Goal: Check status: Check status

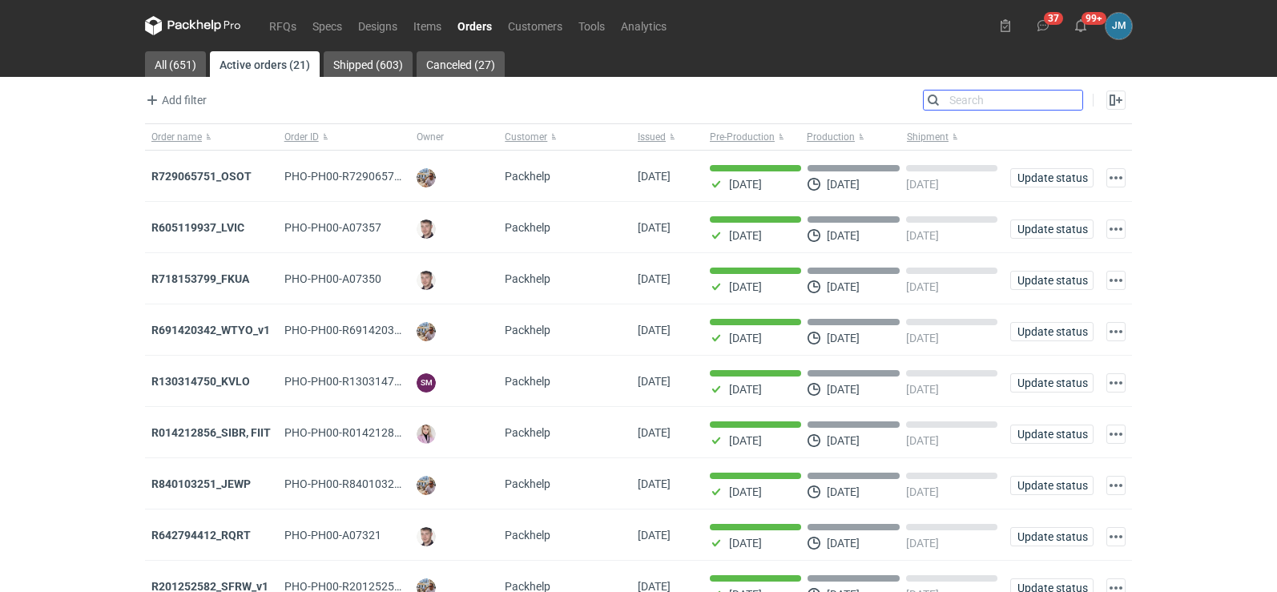
click at [1072, 100] on input "Search" at bounding box center [1003, 100] width 159 height 19
type input "nlch"
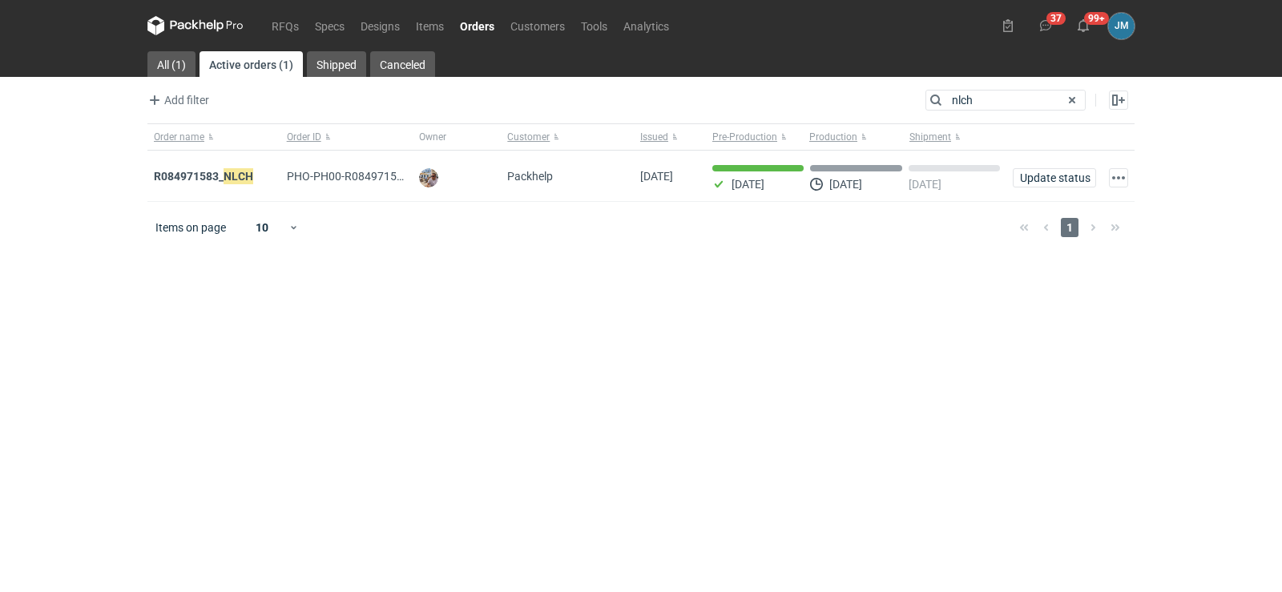
click at [220, 22] on icon at bounding box center [219, 26] width 10 height 12
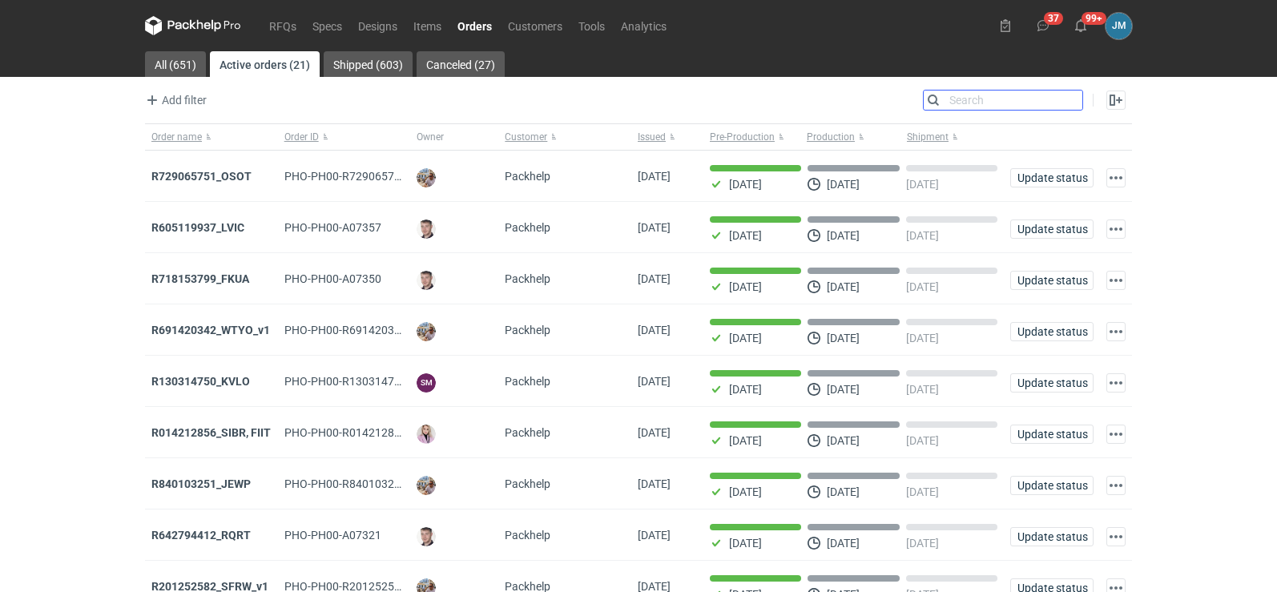
click at [1074, 102] on input "Search" at bounding box center [1003, 100] width 159 height 19
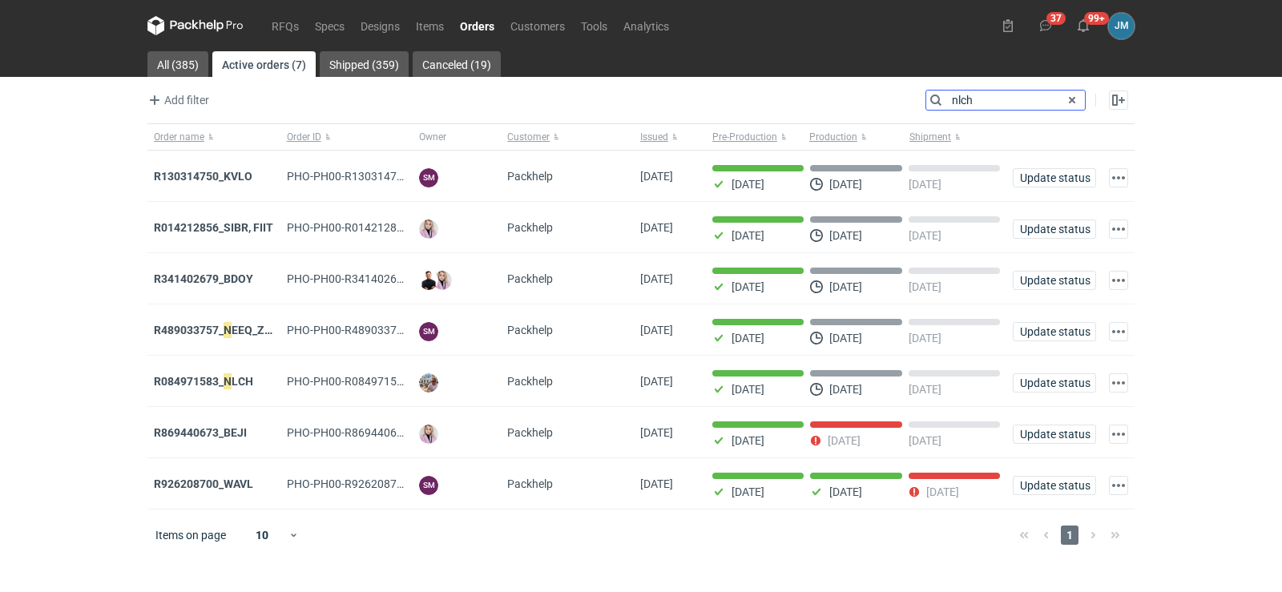
type input "nlch"
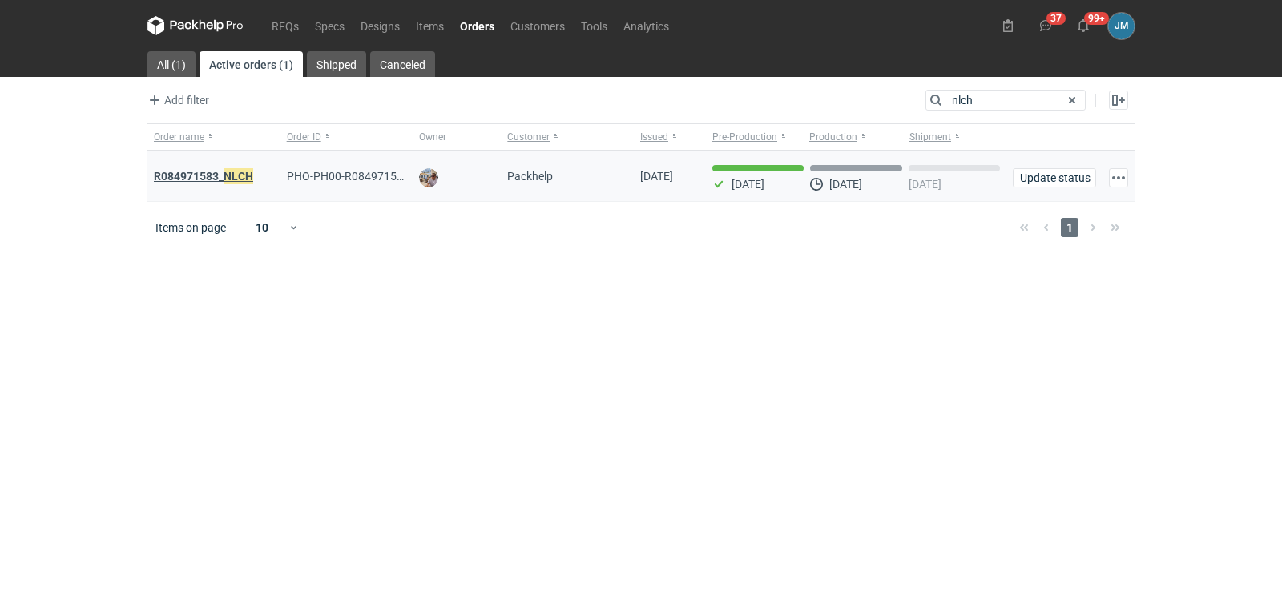
click at [183, 176] on strong "R084971583_ NLCH" at bounding box center [203, 176] width 99 height 18
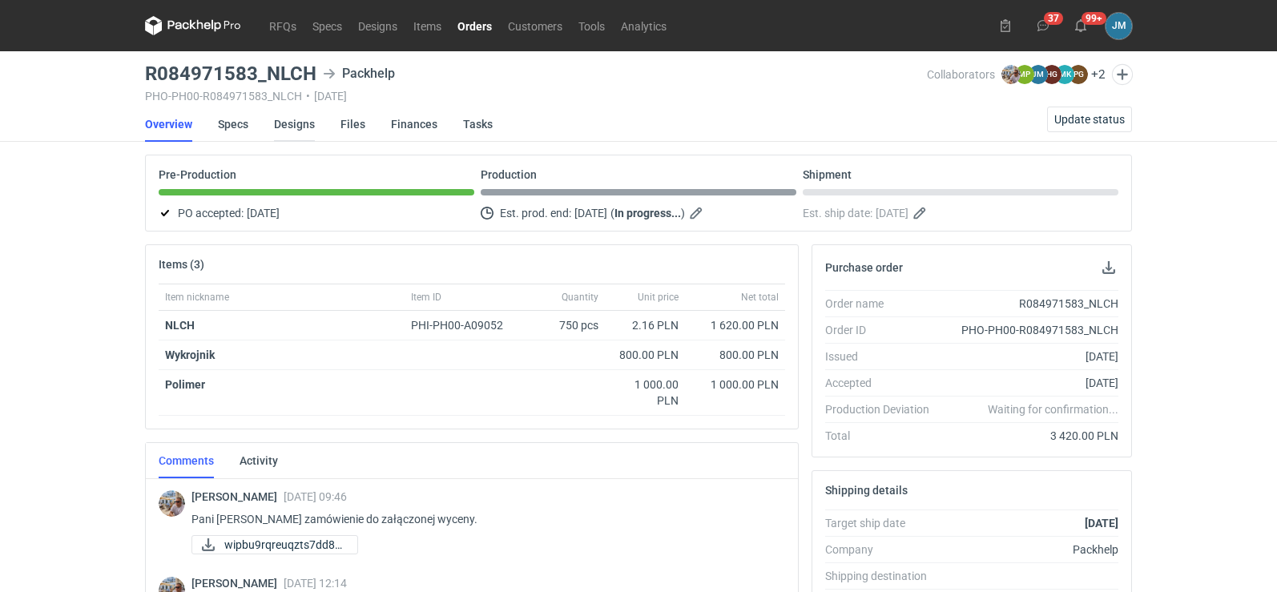
click at [302, 131] on link "Designs" at bounding box center [294, 124] width 41 height 35
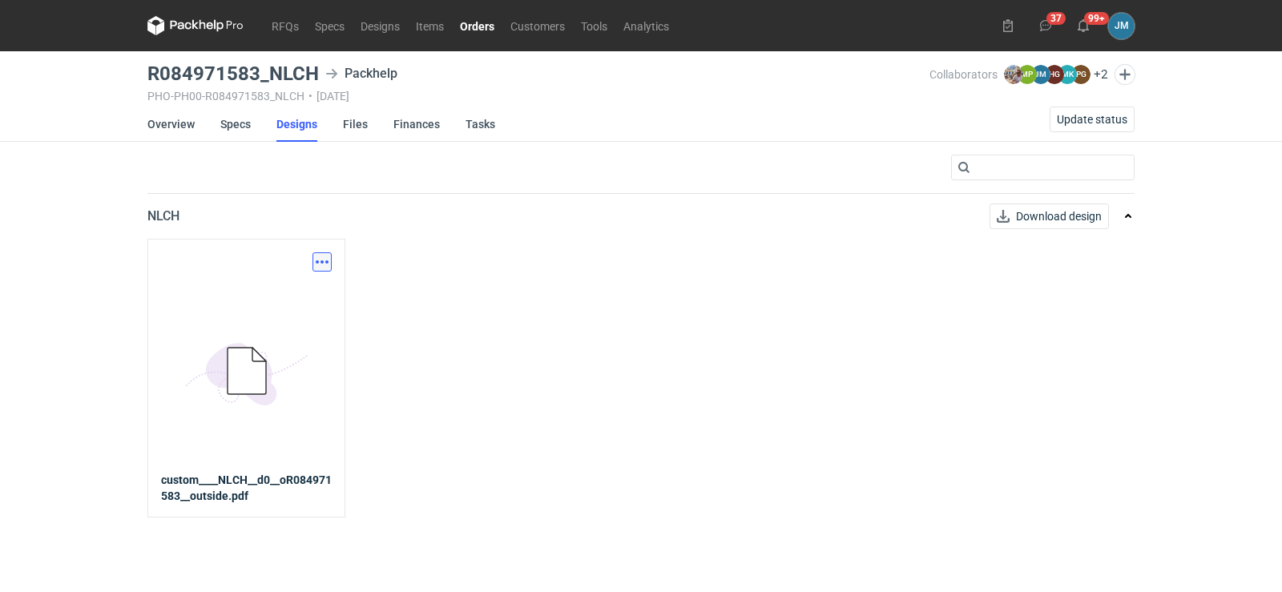
click at [321, 264] on button "button" at bounding box center [321, 261] width 19 height 19
click at [307, 295] on link "Download design part" at bounding box center [251, 297] width 147 height 26
click at [237, 124] on link "Specs" at bounding box center [235, 124] width 30 height 35
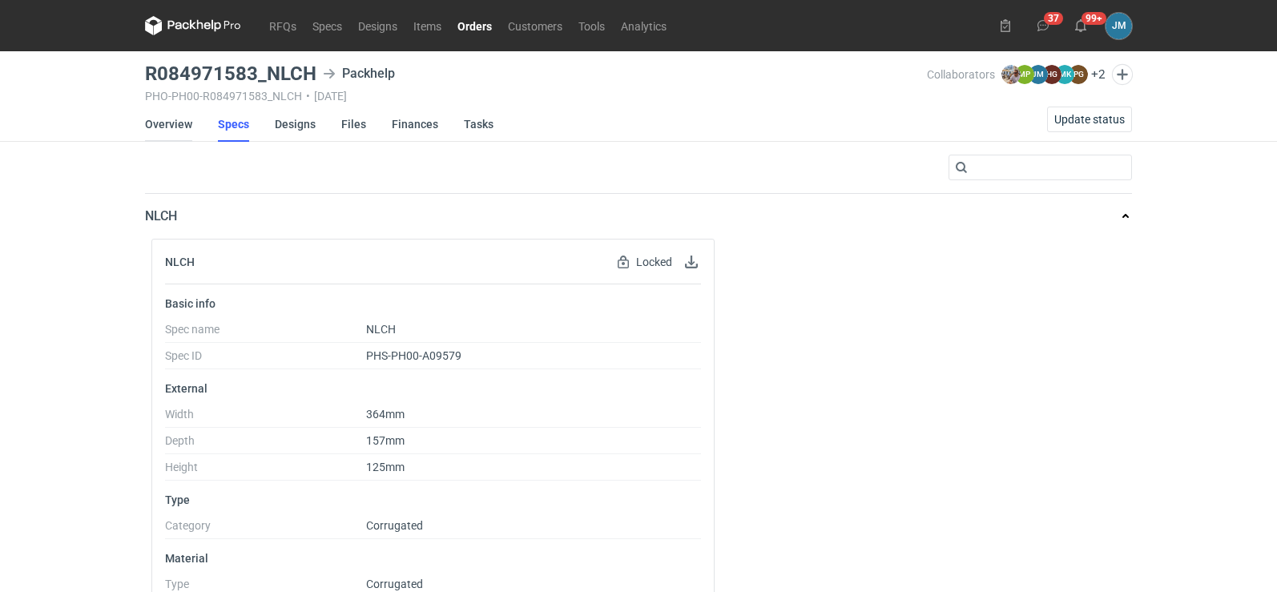
click at [163, 123] on link "Overview" at bounding box center [168, 124] width 47 height 35
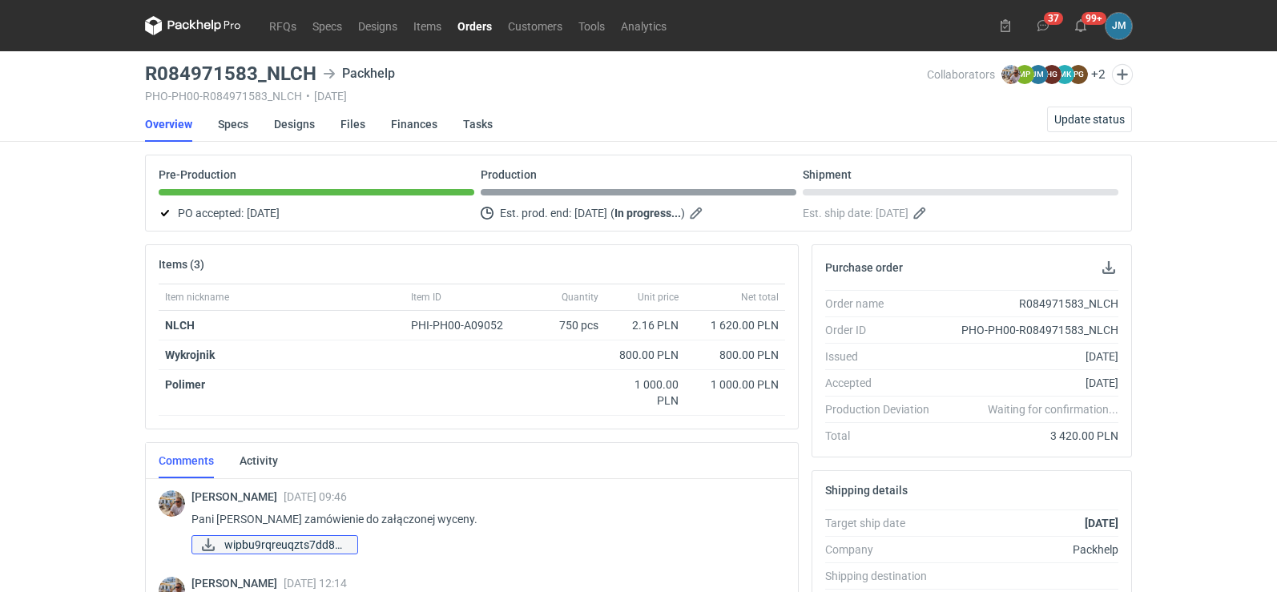
click at [276, 545] on span "wipbu9rqreuqzts7dd8q..." at bounding box center [284, 545] width 120 height 18
click at [280, 545] on span "wipbu9rqreuqzts7dd8q..." at bounding box center [284, 545] width 120 height 18
drag, startPoint x: 318, startPoint y: 72, endPoint x: 146, endPoint y: 81, distance: 172.4
click at [146, 81] on div "R084971583_NLCH Packhelp" at bounding box center [536, 73] width 782 height 19
copy h3 "R084971583_NLCH"
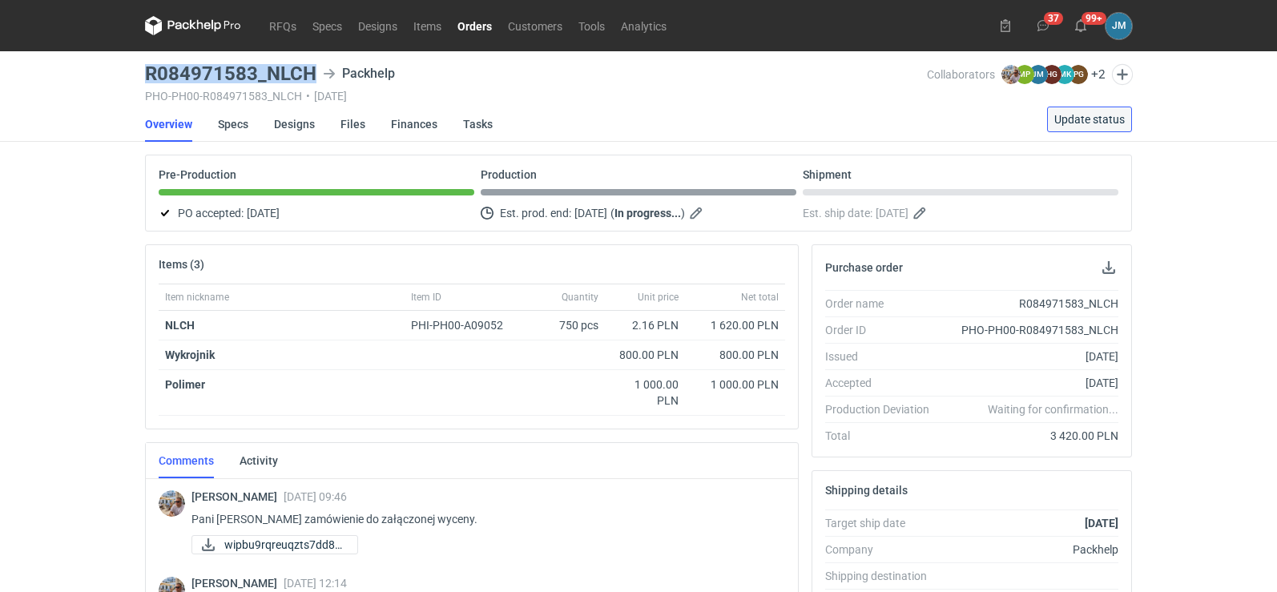
click at [1093, 119] on span "Update status" at bounding box center [1089, 119] width 70 height 11
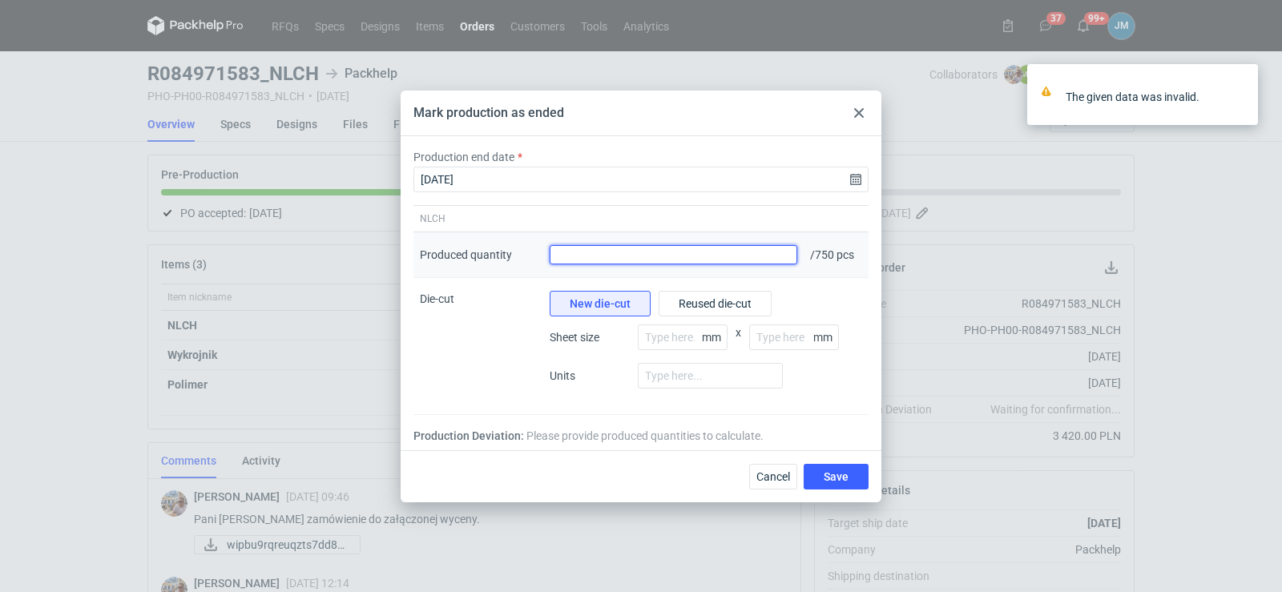
click at [725, 258] on input "Produced quantity" at bounding box center [673, 254] width 248 height 19
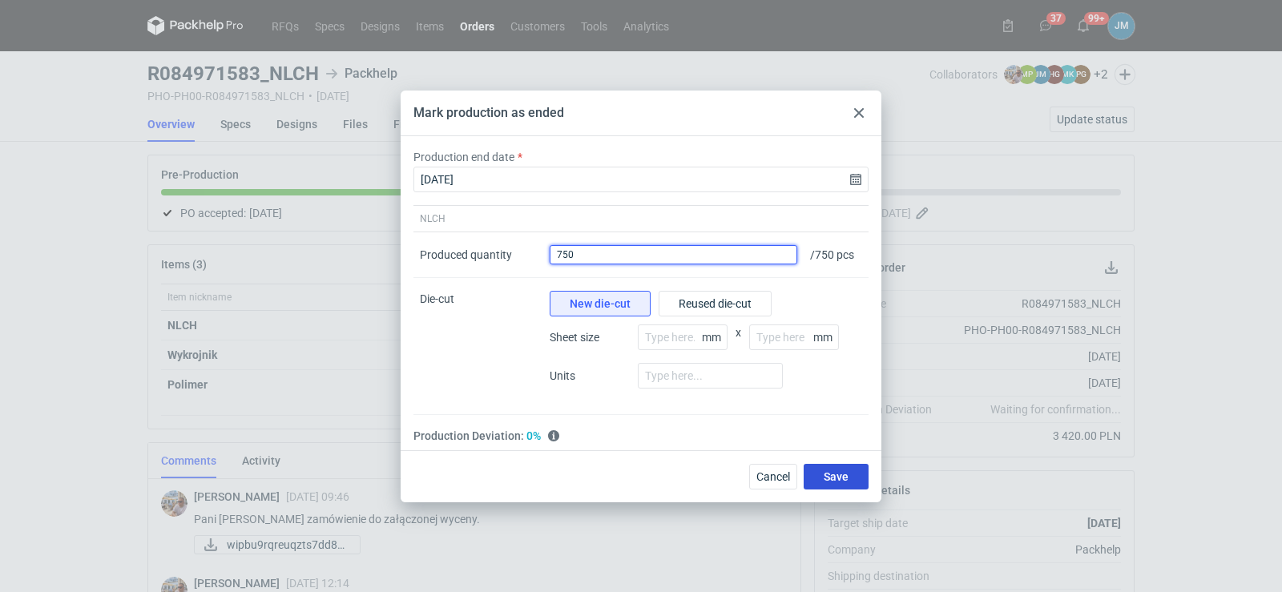
type input "750"
click at [843, 485] on button "Save" at bounding box center [835, 477] width 65 height 26
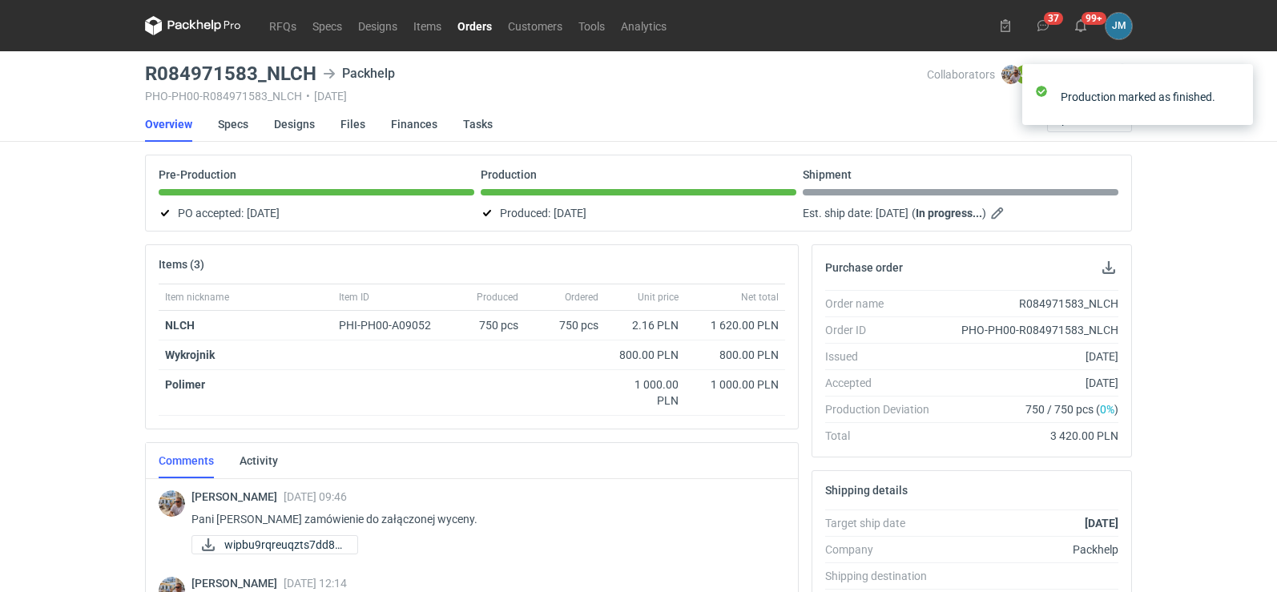
click at [179, 26] on icon at bounding box center [178, 25] width 21 height 9
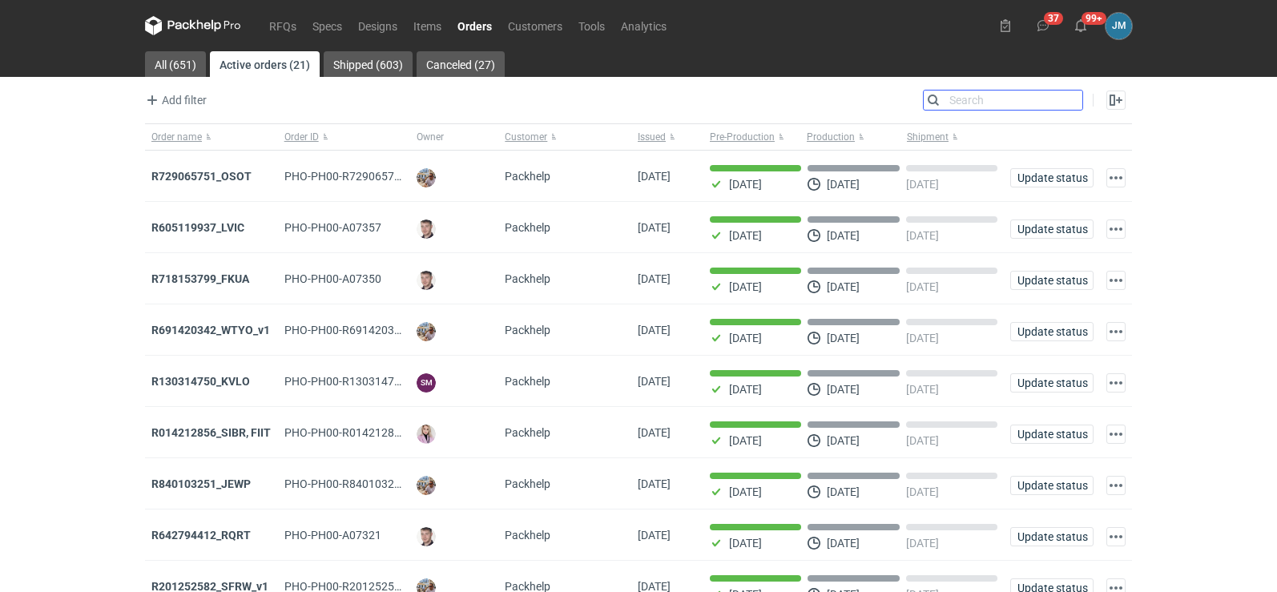
click at [1077, 100] on input "Search" at bounding box center [1003, 100] width 159 height 19
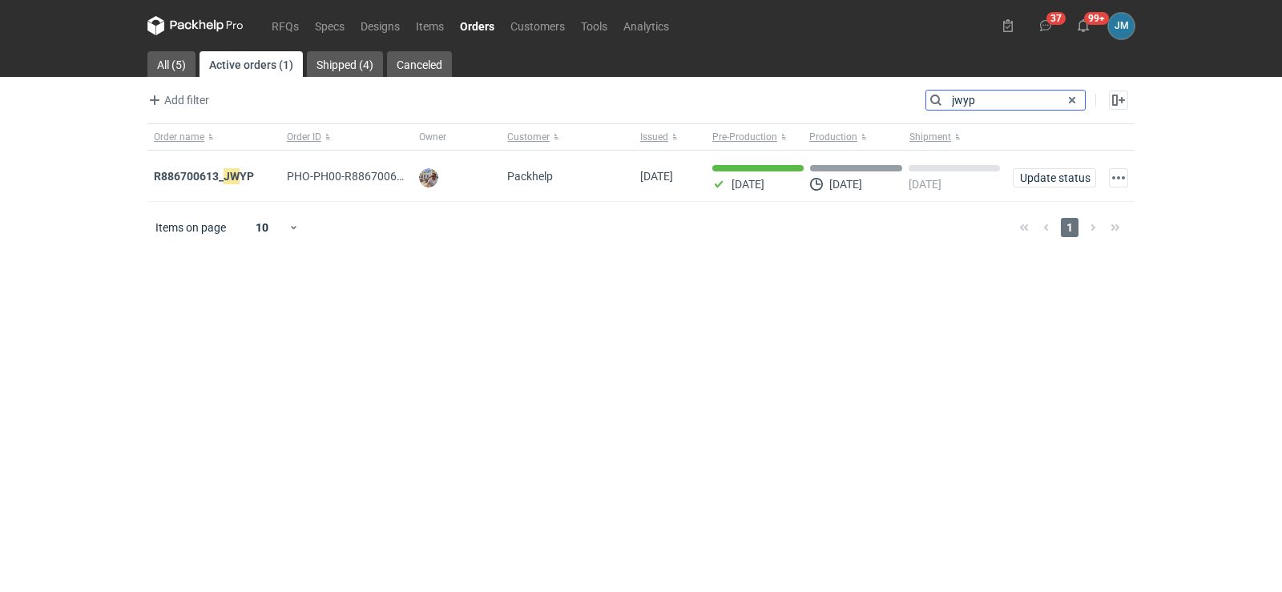
type input "jwyp"
click at [1125, 183] on button "button" at bounding box center [1118, 177] width 19 height 19
click at [223, 183] on strong "R886700613_ JWYP" at bounding box center [204, 176] width 100 height 18
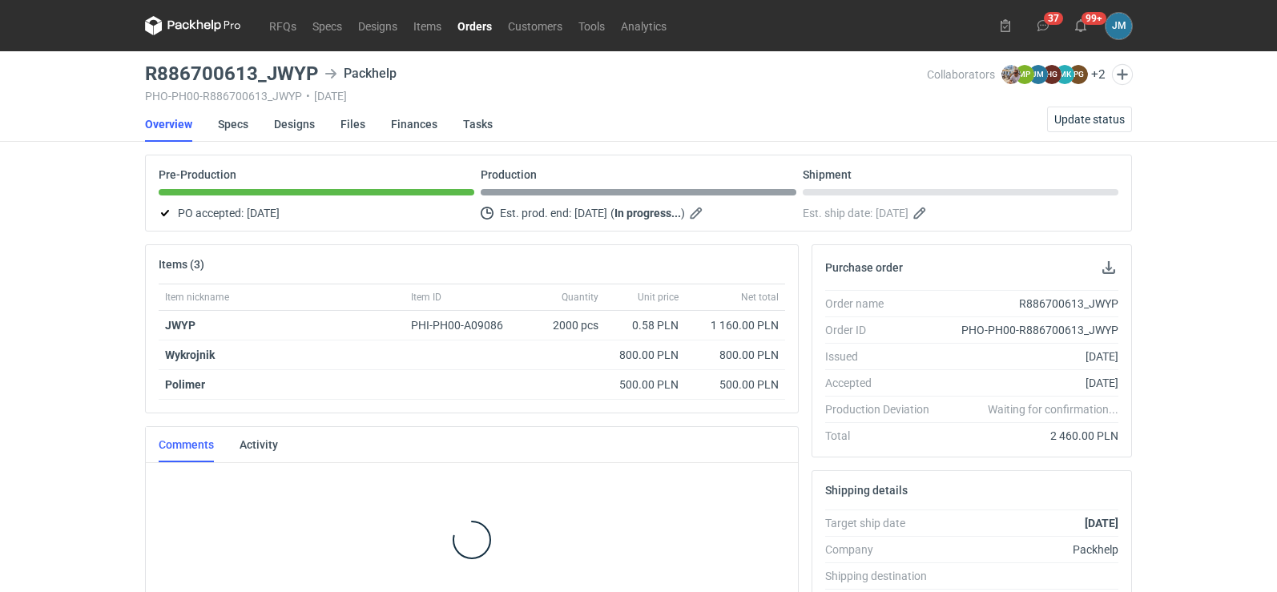
scroll to position [23, 0]
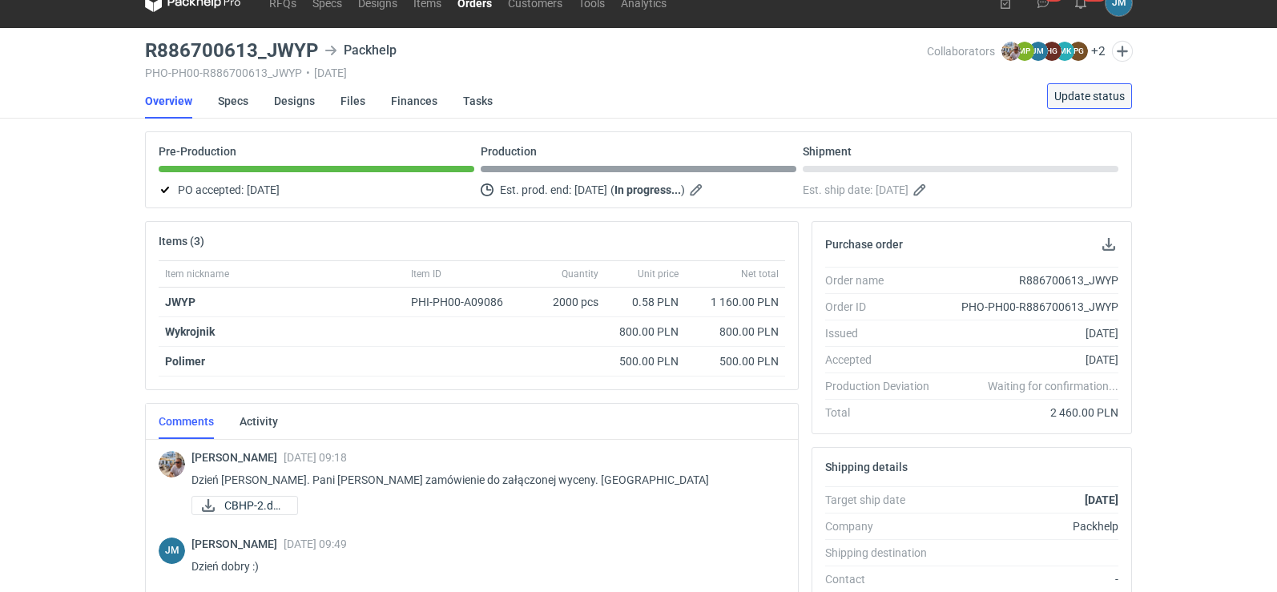
click at [1097, 98] on span "Update status" at bounding box center [1089, 96] width 70 height 11
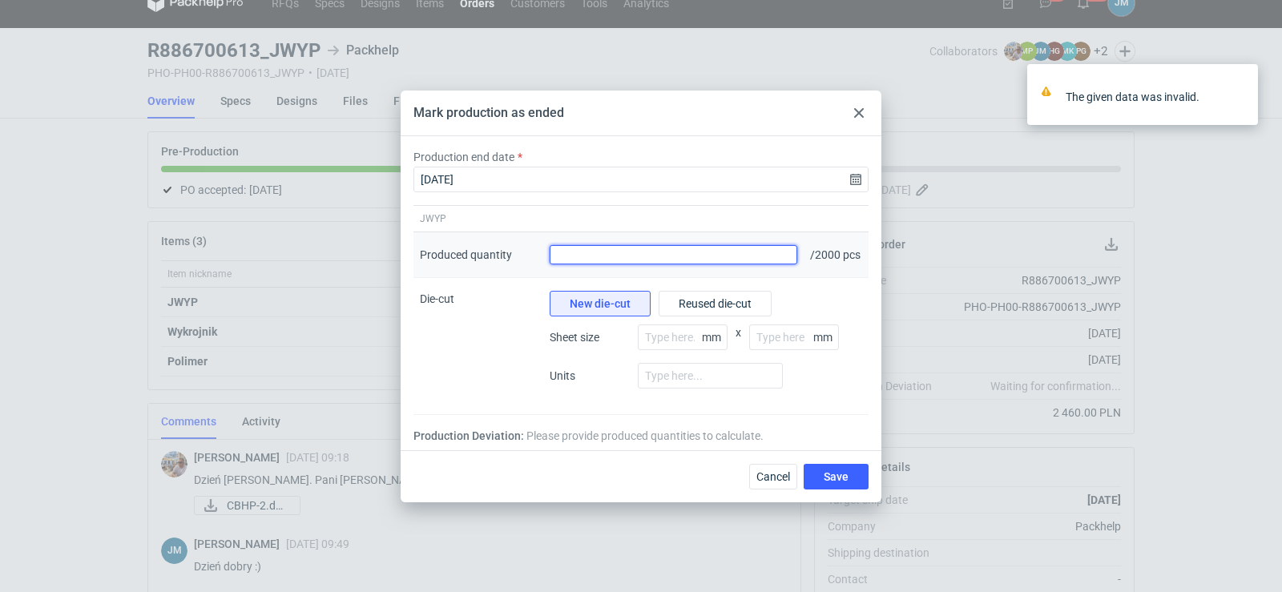
click at [668, 256] on input "Produced quantity" at bounding box center [673, 254] width 248 height 19
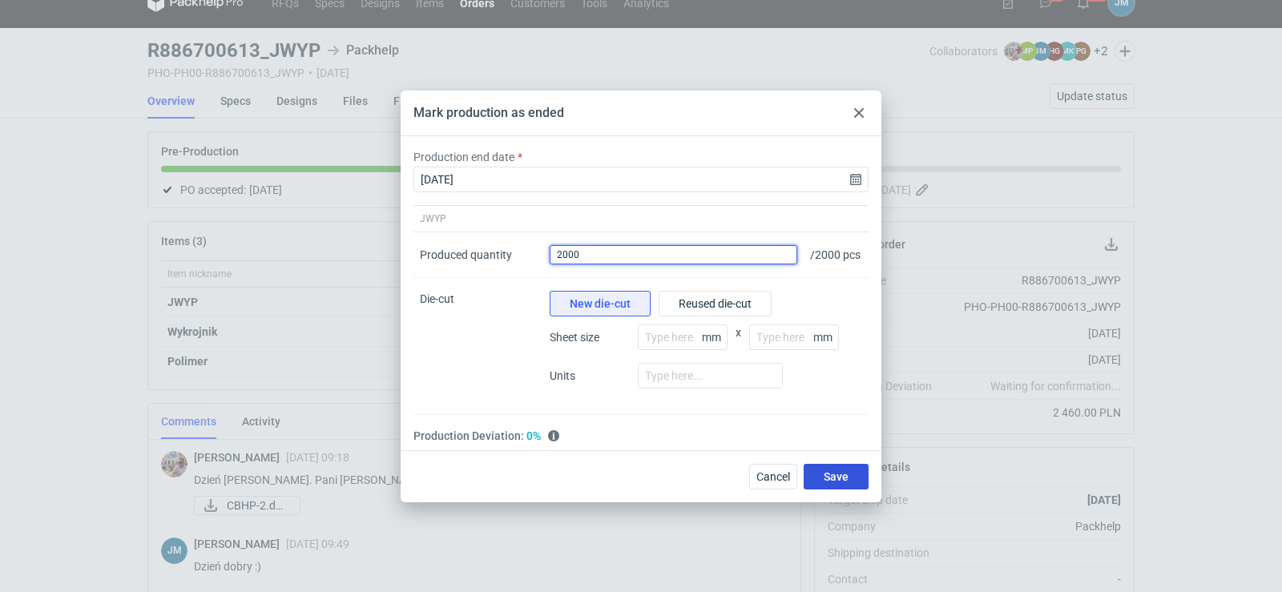
type input "2000"
click at [832, 482] on span "Save" at bounding box center [835, 476] width 25 height 11
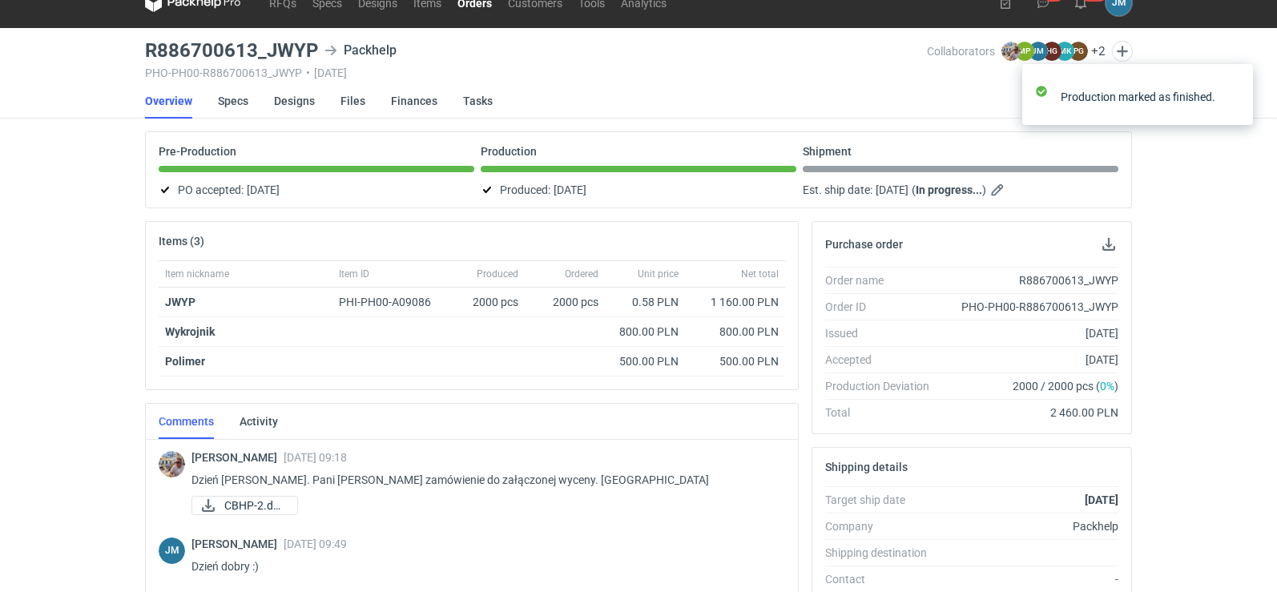
scroll to position [0, 0]
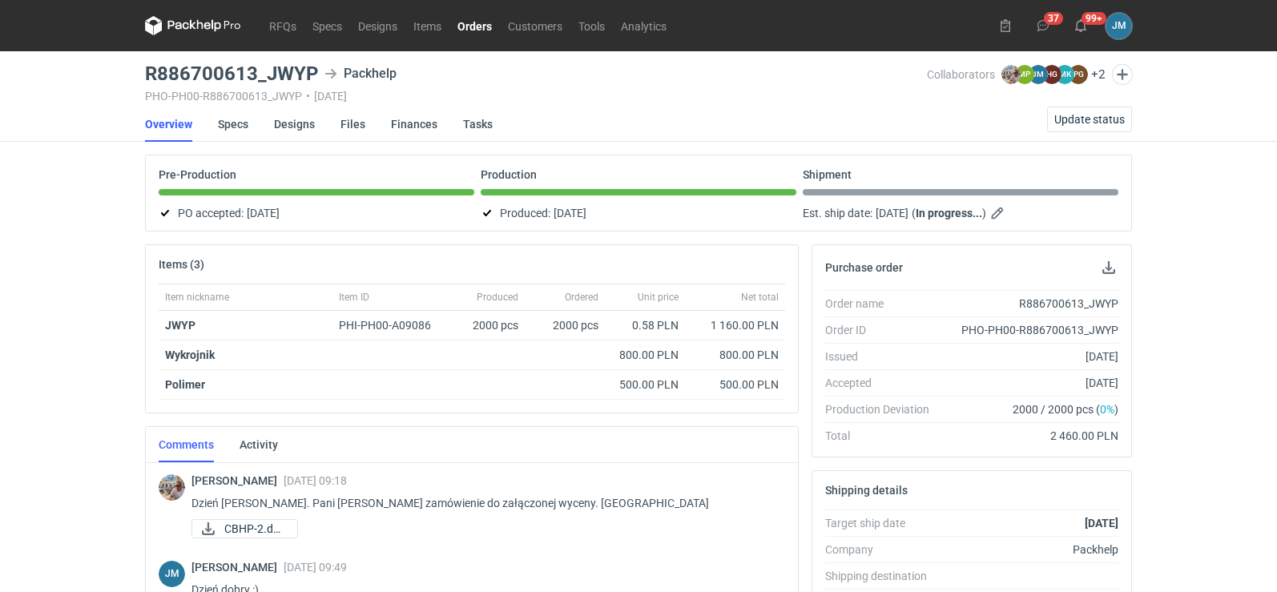
click at [211, 22] on icon at bounding box center [193, 25] width 96 height 19
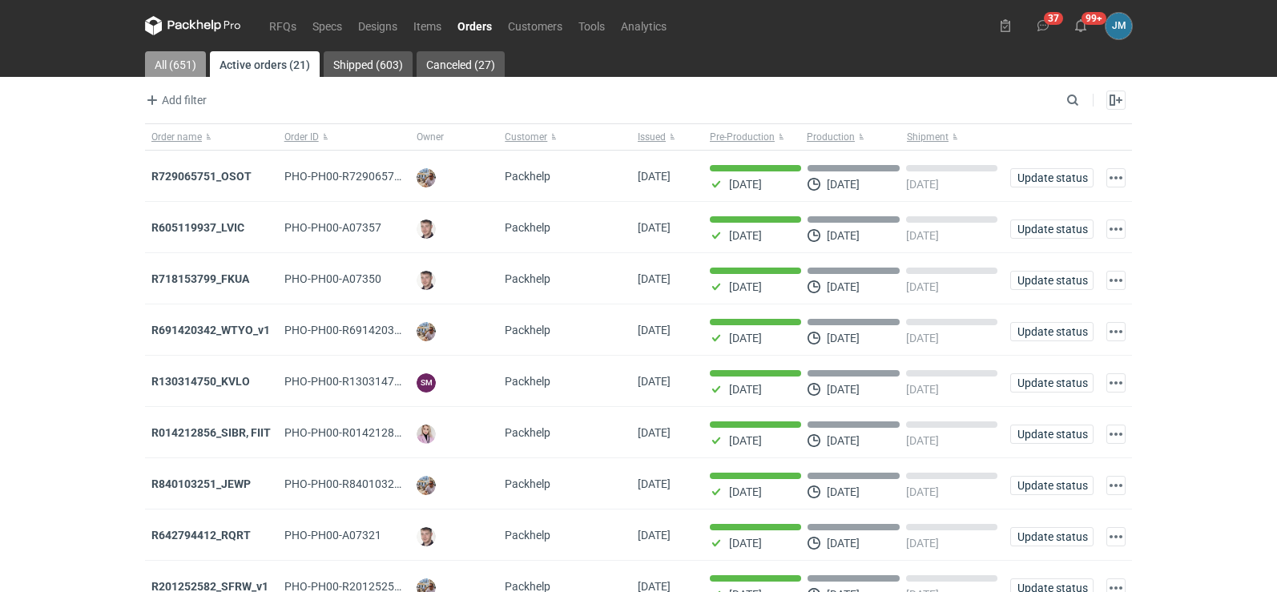
drag, startPoint x: 178, startPoint y: 54, endPoint x: 140, endPoint y: 124, distance: 79.2
click at [179, 54] on link "All (651)" at bounding box center [175, 64] width 61 height 26
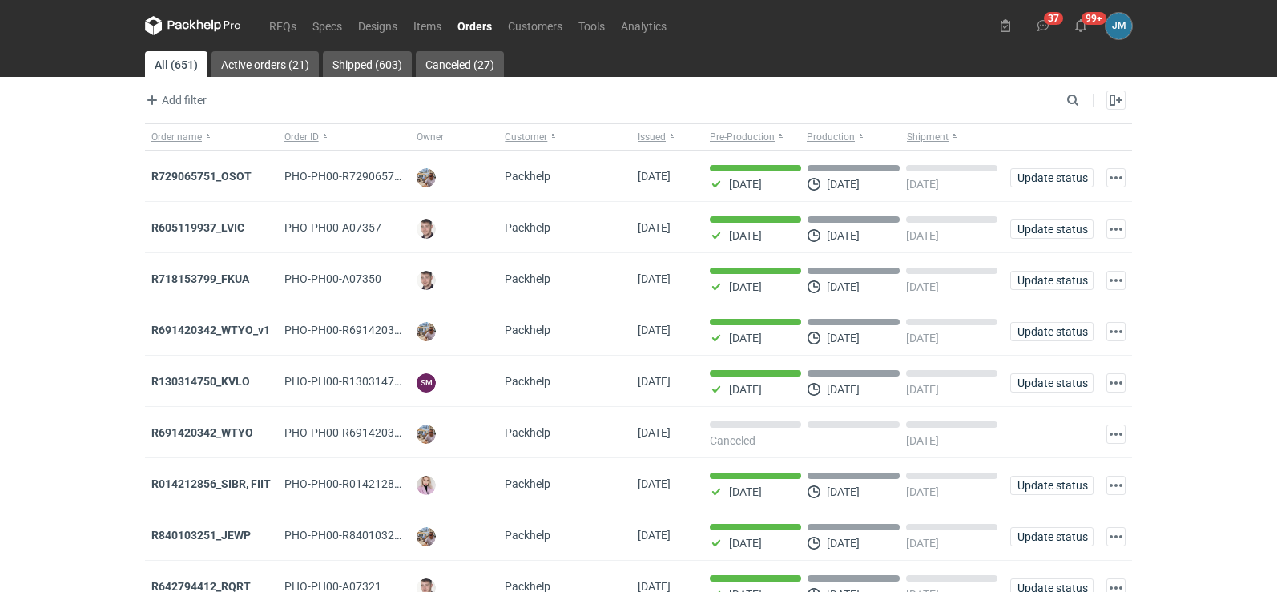
click at [183, 21] on icon at bounding box center [193, 25] width 96 height 19
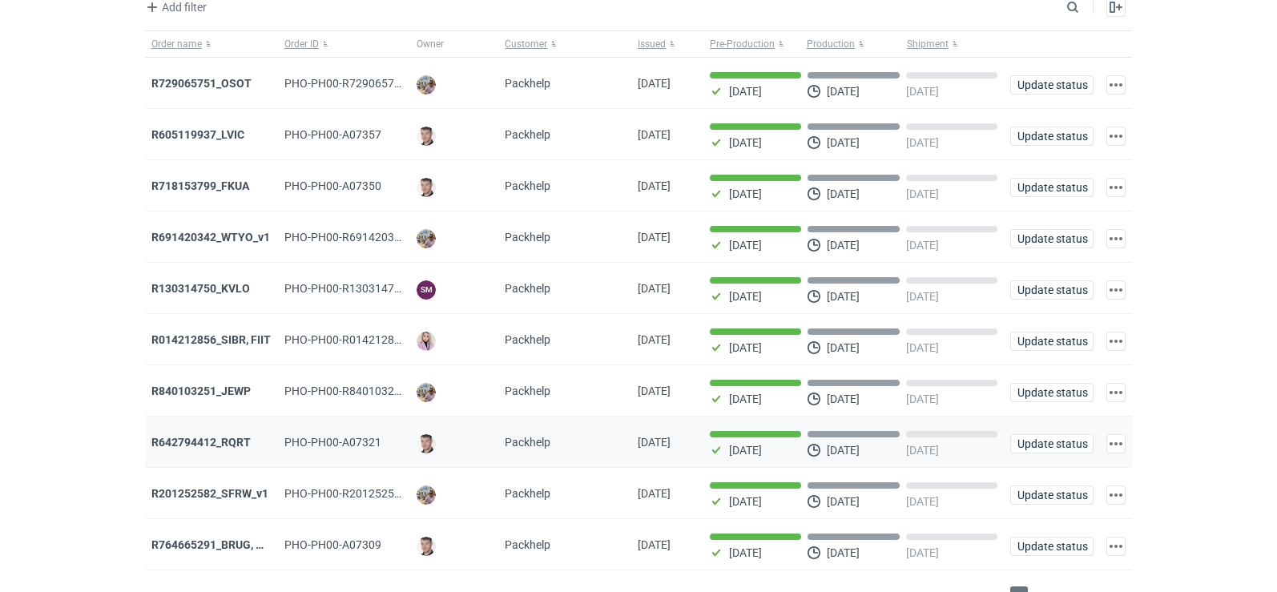
scroll to position [131, 0]
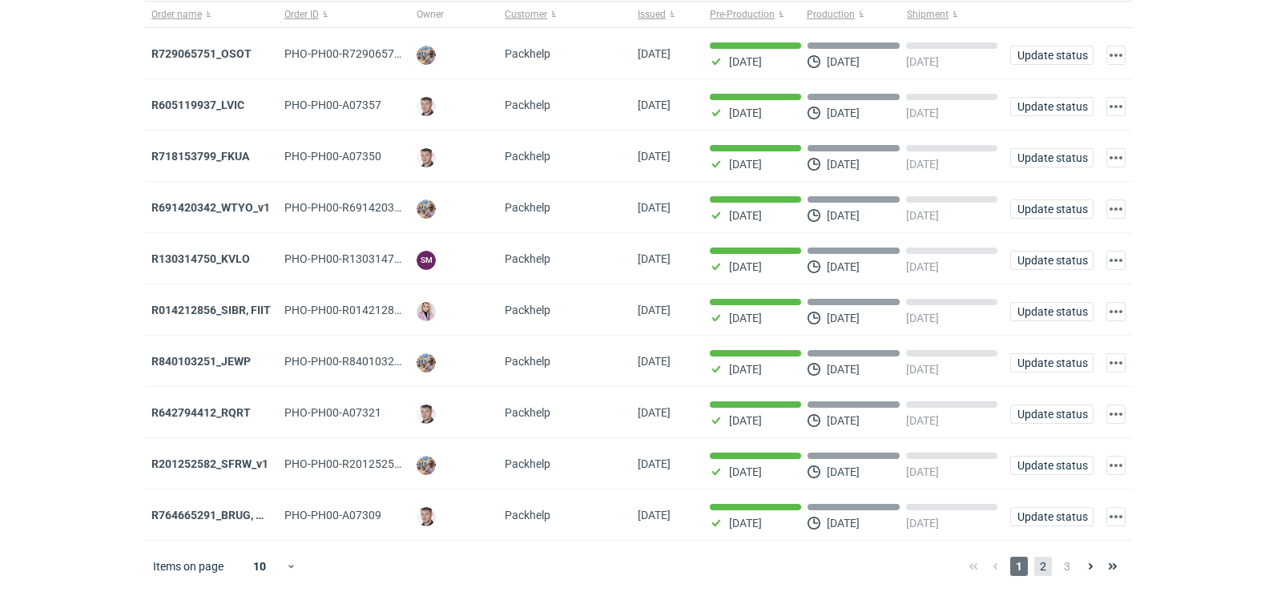
click at [1040, 573] on span "2" at bounding box center [1043, 566] width 18 height 19
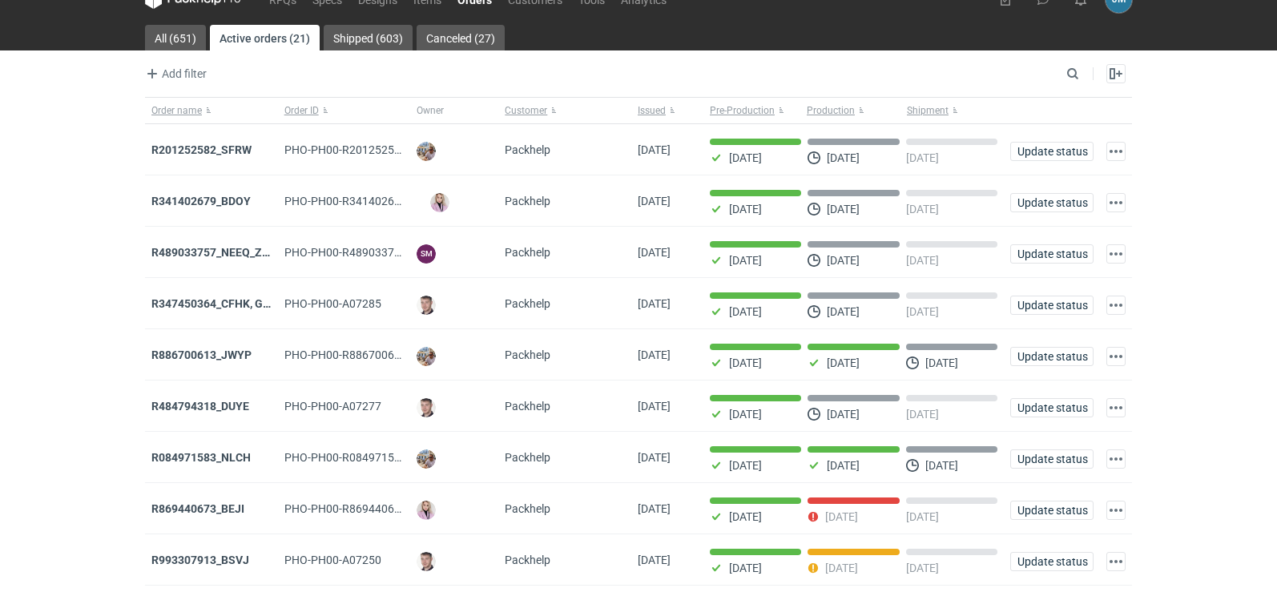
scroll to position [131, 0]
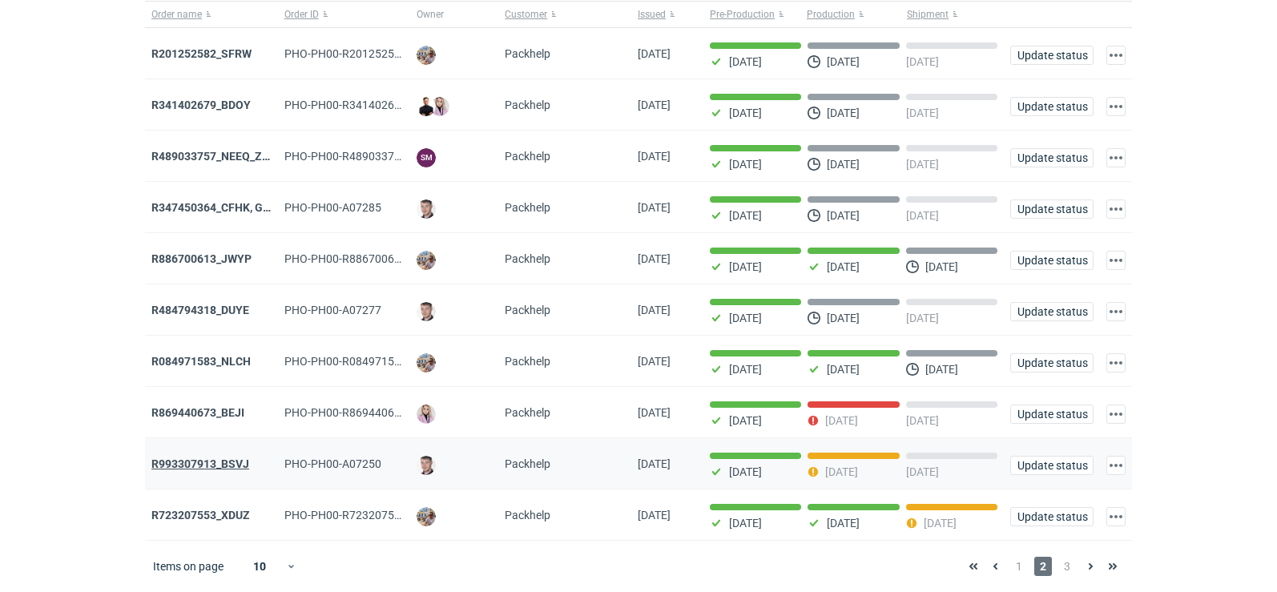
click at [219, 461] on strong "R993307913_BSVJ" at bounding box center [200, 463] width 98 height 13
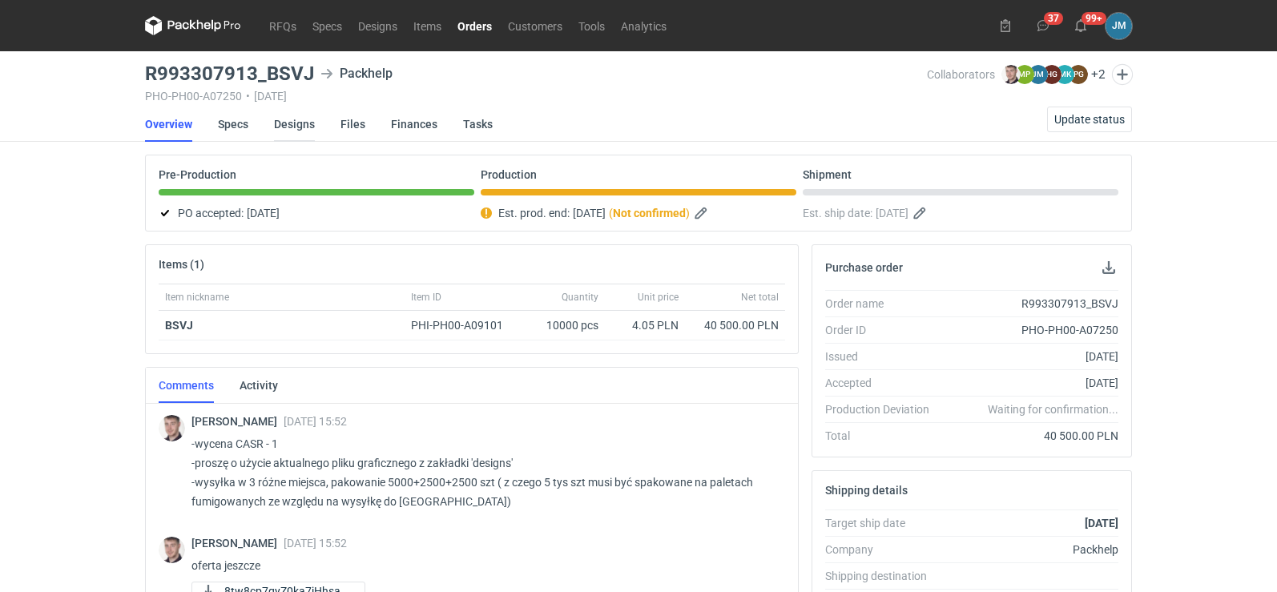
click at [303, 125] on link "Designs" at bounding box center [294, 124] width 41 height 35
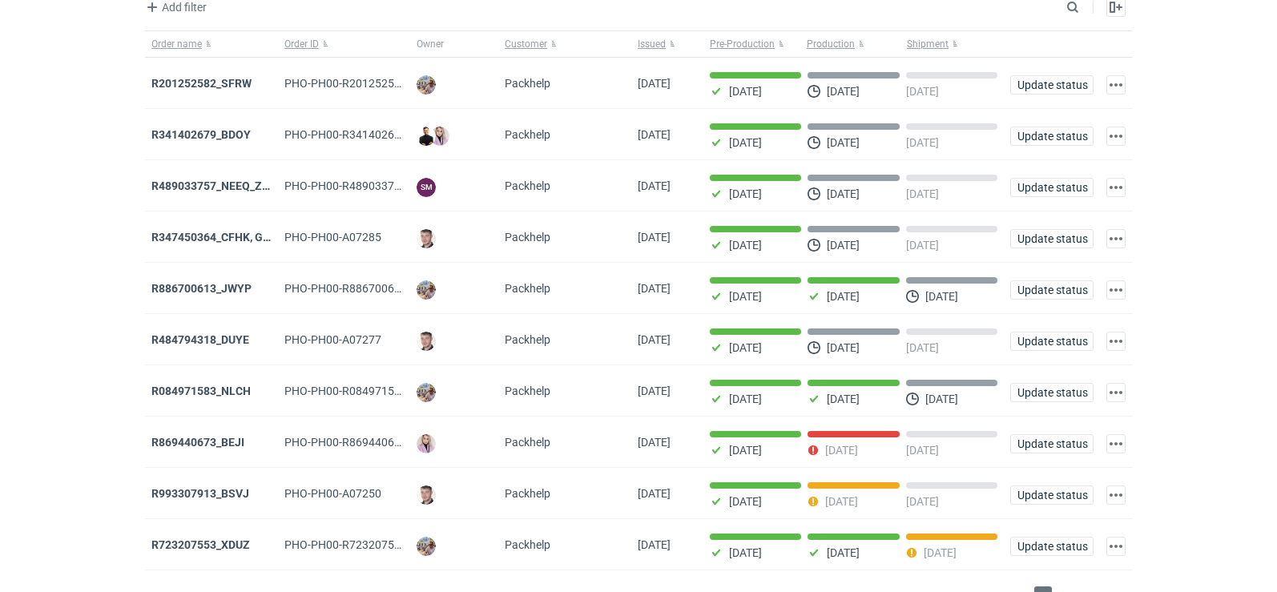
scroll to position [131, 0]
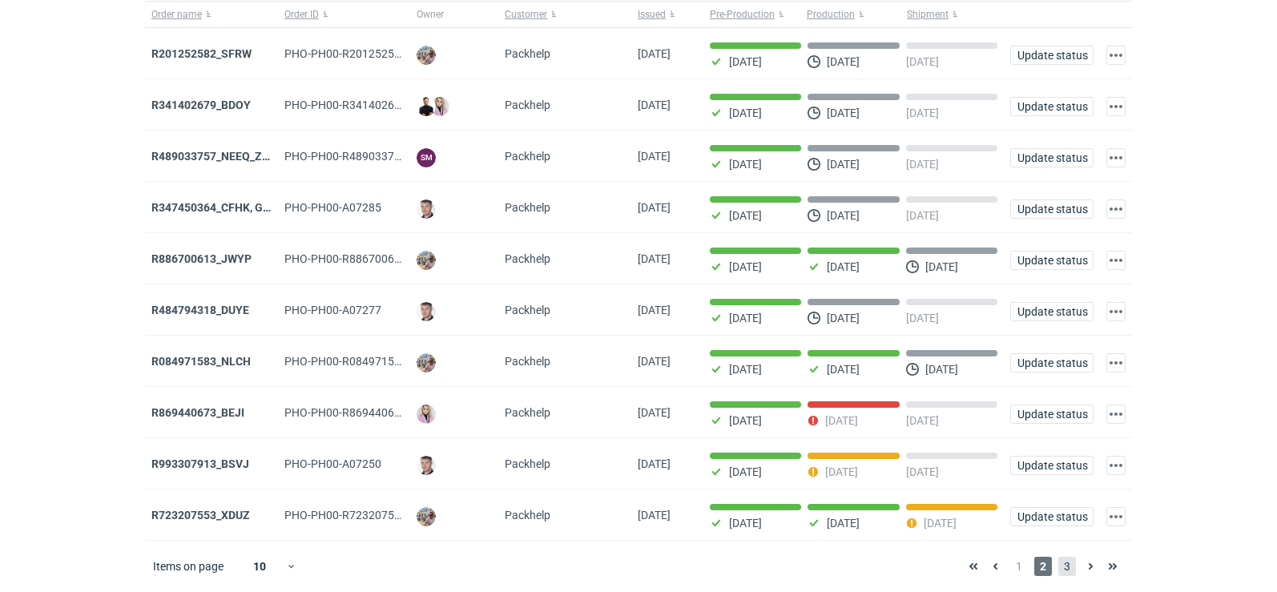
click at [1062, 565] on span "3" at bounding box center [1067, 566] width 18 height 19
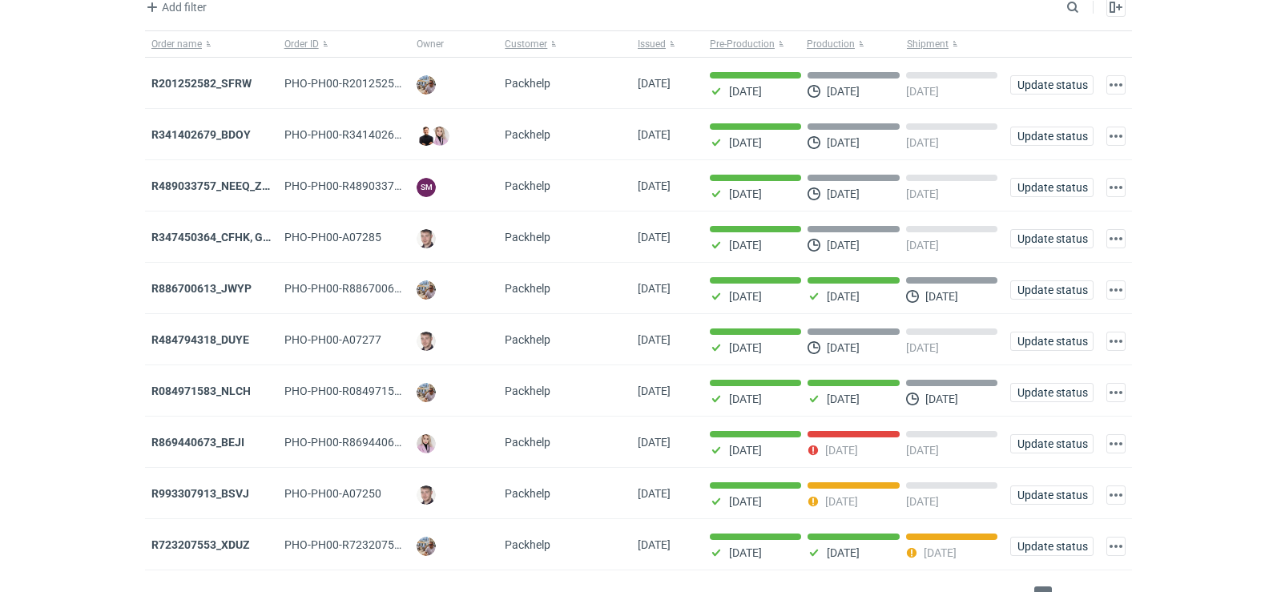
scroll to position [131, 0]
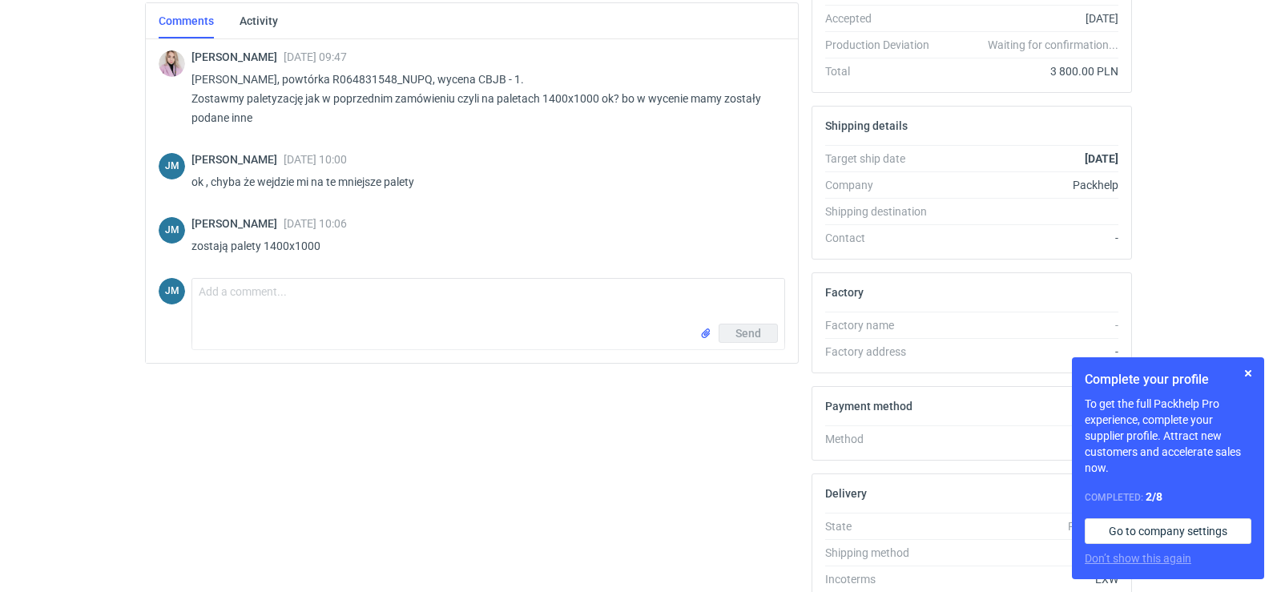
scroll to position [44, 0]
